Goal: Task Accomplishment & Management: Manage account settings

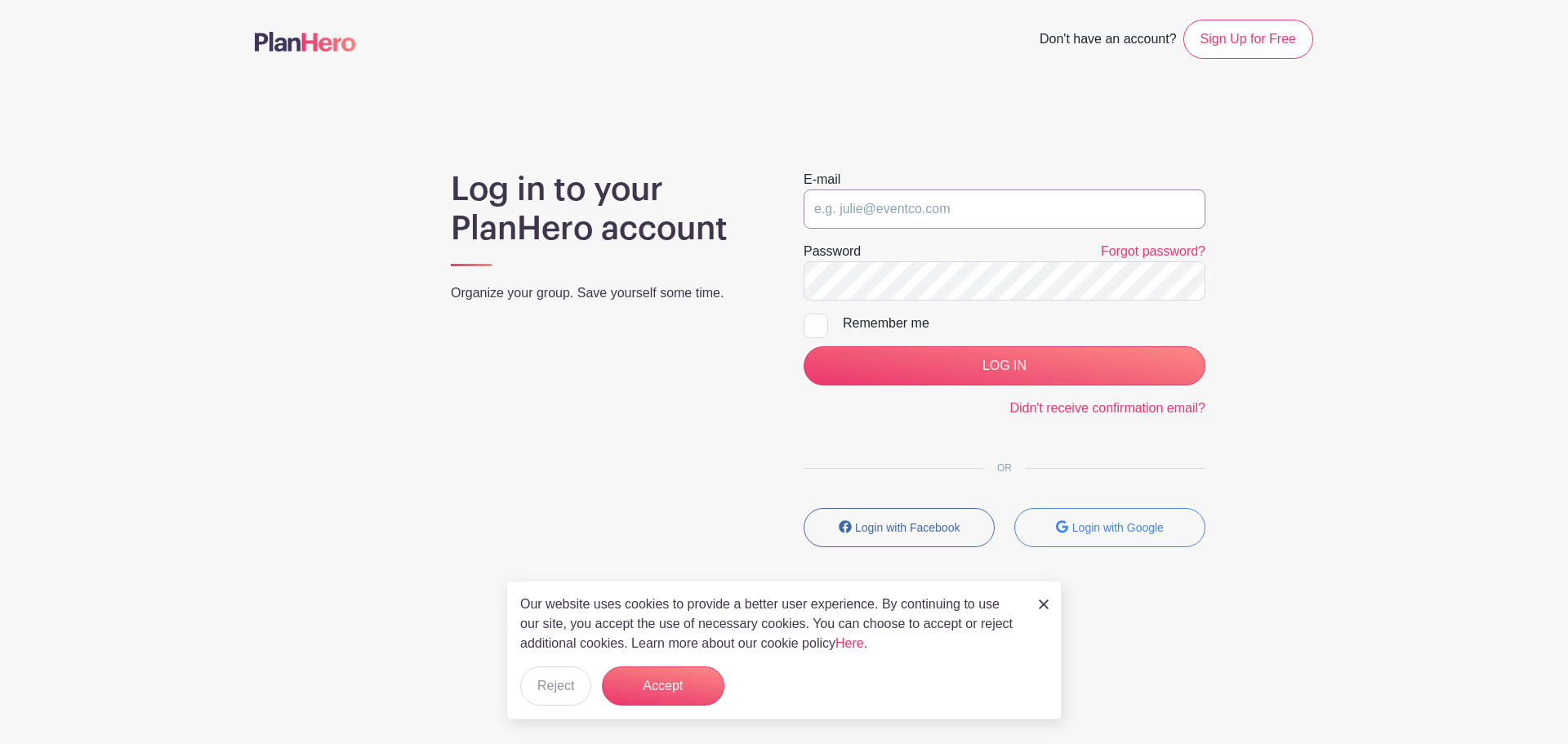
click at [860, 204] on input "email" at bounding box center [1004, 209] width 402 height 39
type input "saycheeze@images-sc.com"
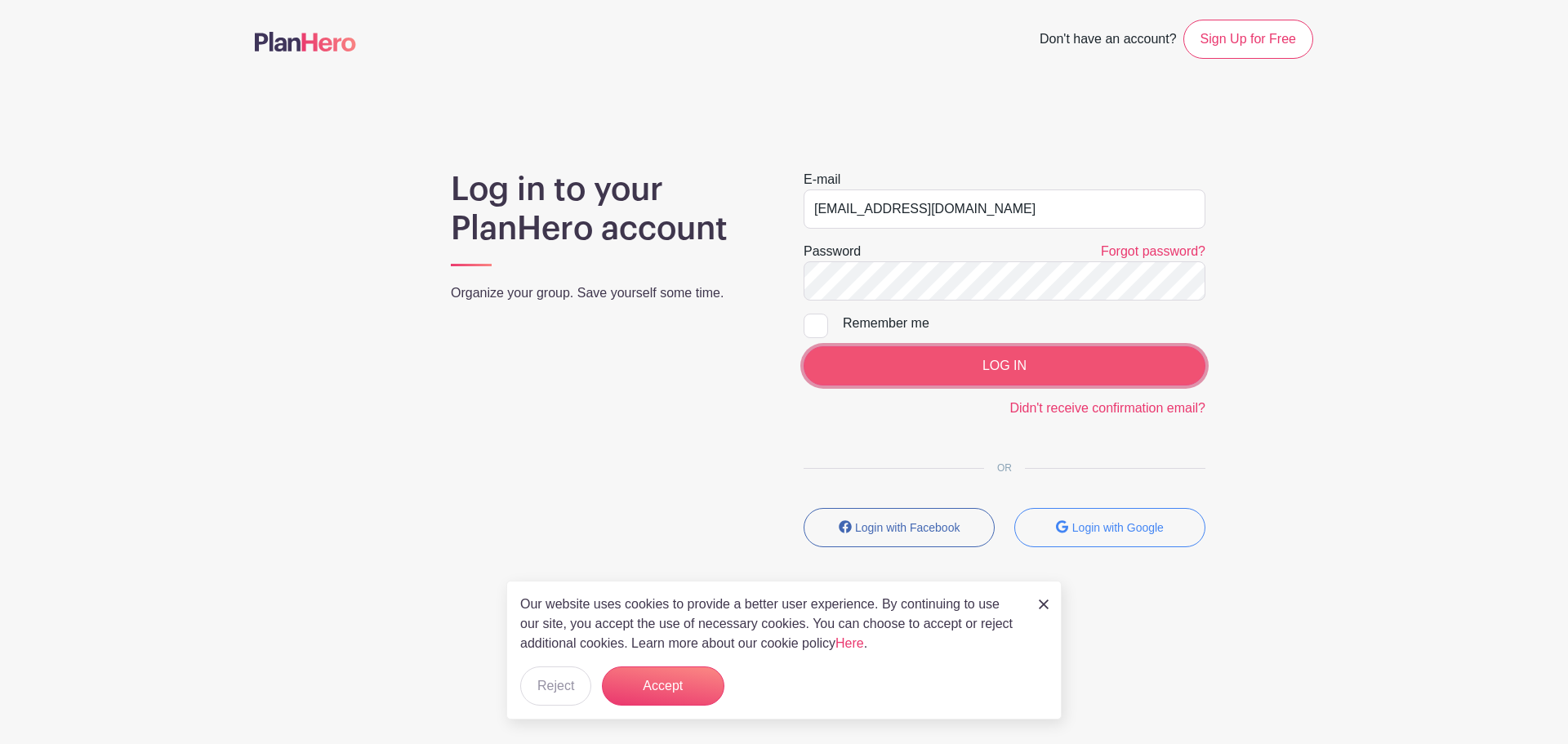
click at [1003, 368] on input "LOG IN" at bounding box center [1004, 365] width 402 height 39
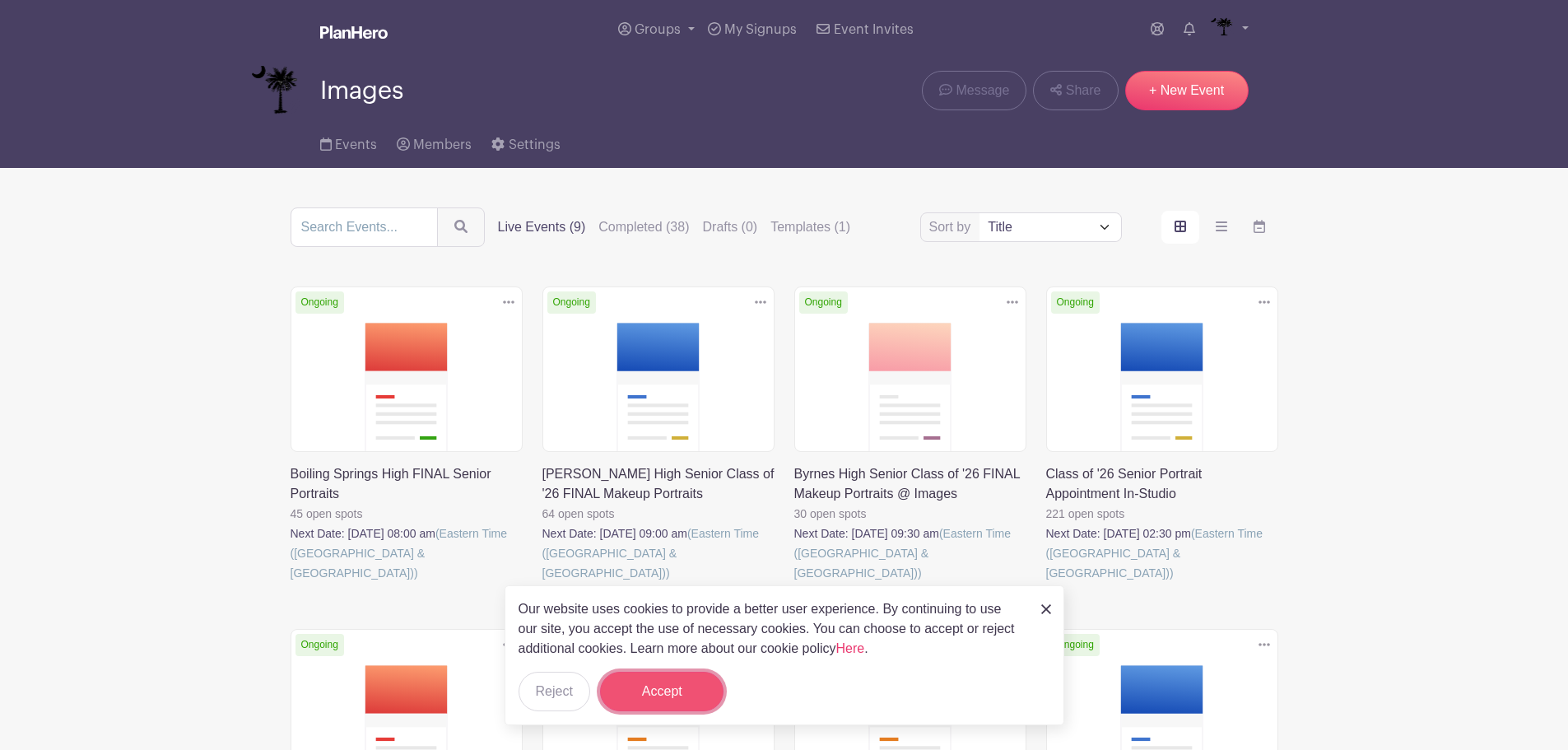
click at [636, 697] on button "Accept" at bounding box center [661, 691] width 124 height 39
